Goal: Information Seeking & Learning: Learn about a topic

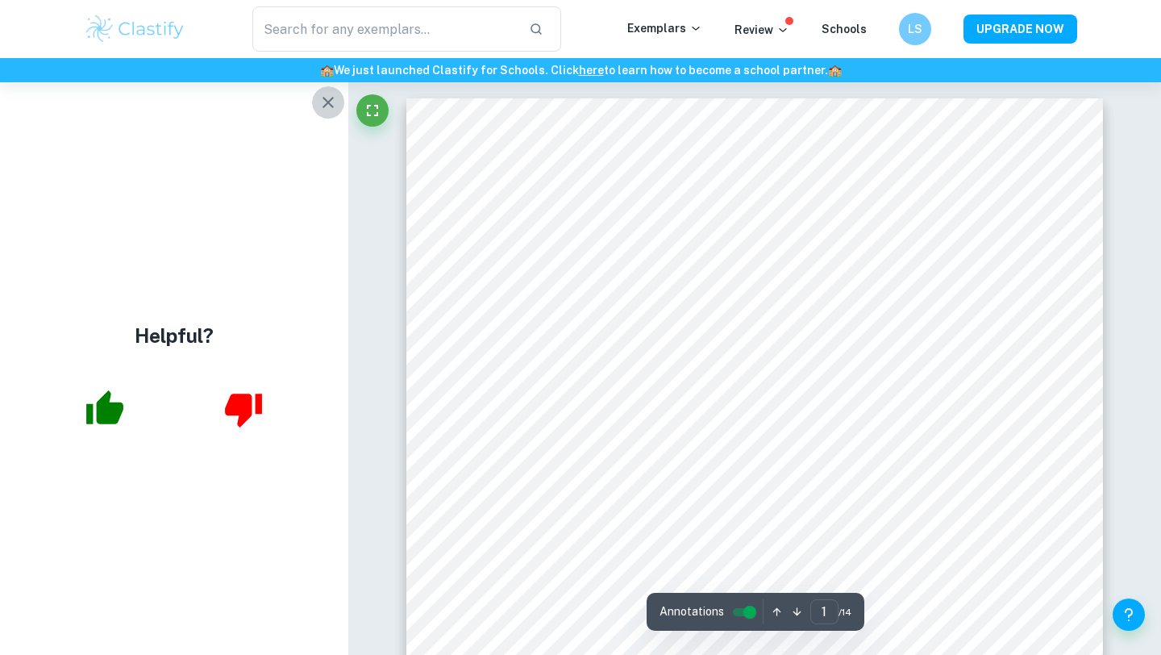
click at [327, 101] on icon "button" at bounding box center [328, 102] width 11 height 11
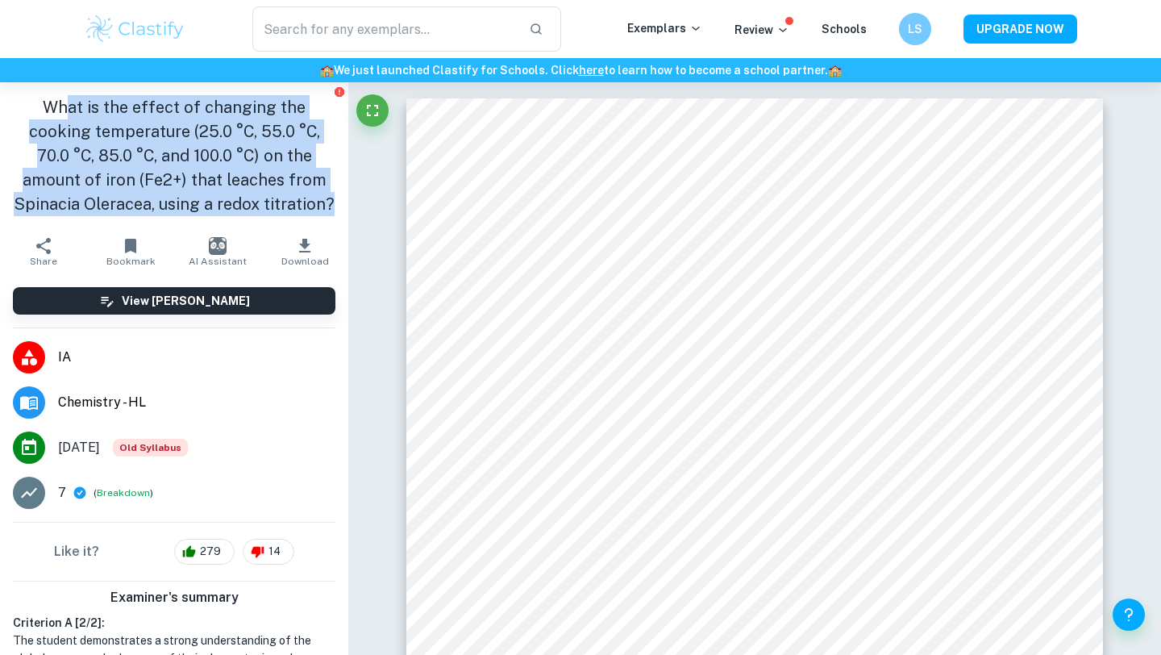
drag, startPoint x: 305, startPoint y: 209, endPoint x: 40, endPoint y: 105, distance: 284.2
click at [40, 105] on h1 "What is the effect of changing the cooking temperature (25.0 °C, 55.0 °C, 70.0 …" at bounding box center [174, 155] width 323 height 121
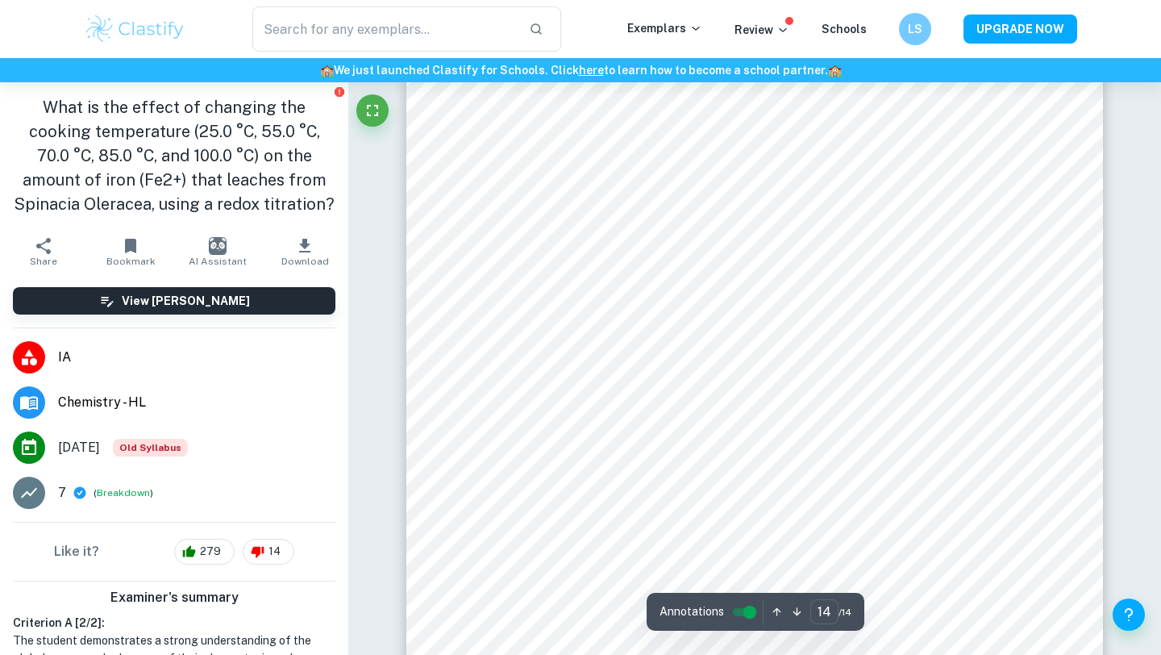
scroll to position [12312, 0]
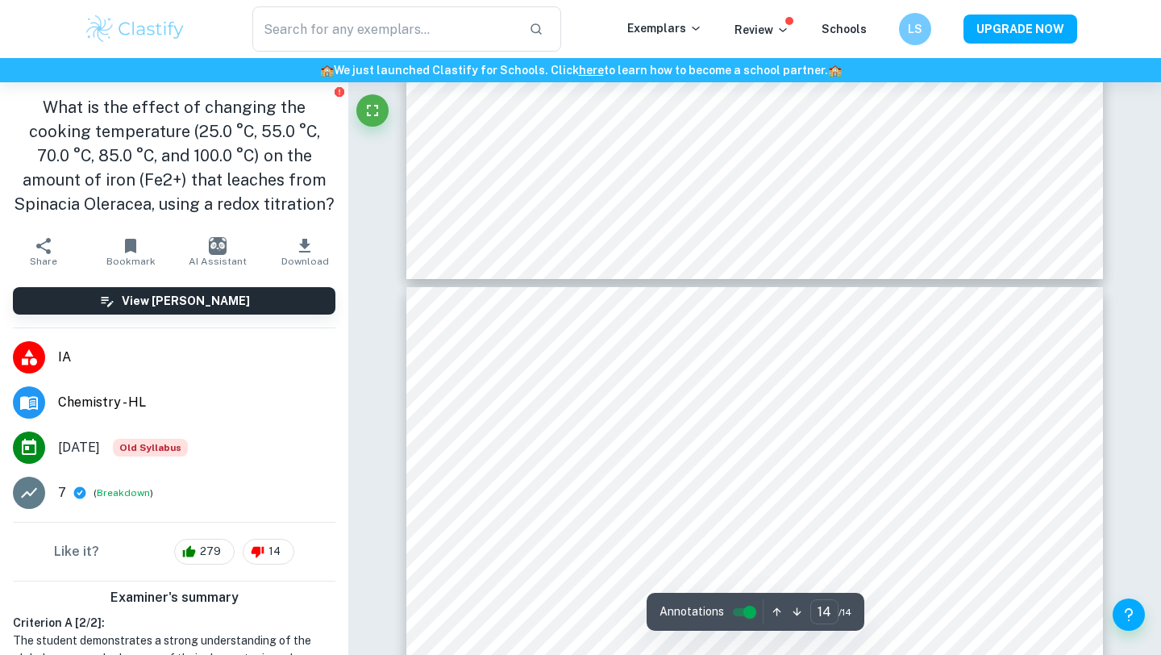
type input "13"
